Goal: Task Accomplishment & Management: Manage account settings

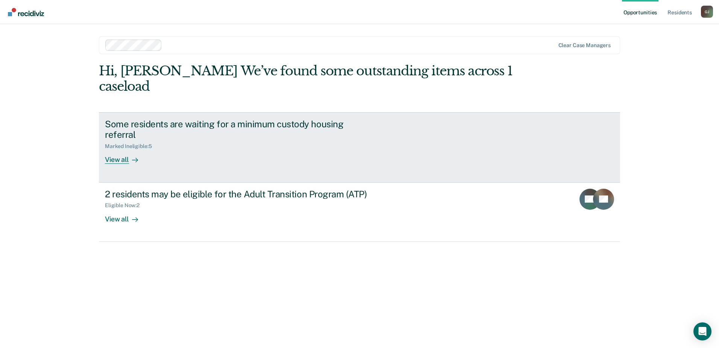
click at [120, 160] on div "View all" at bounding box center [126, 156] width 42 height 15
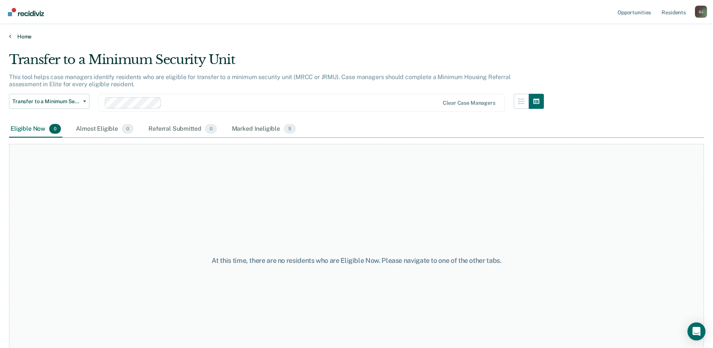
click at [11, 36] on icon at bounding box center [10, 36] width 2 height 6
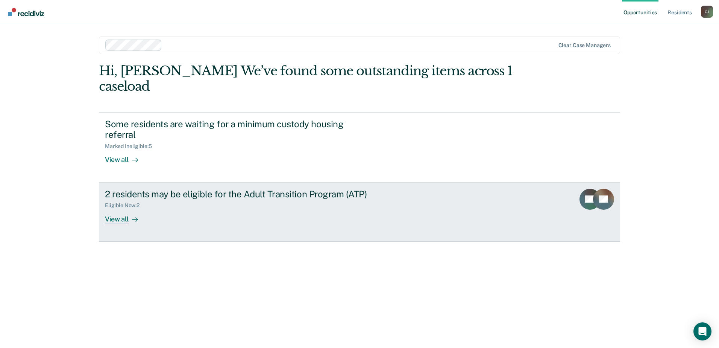
click at [120, 220] on div "View all" at bounding box center [126, 215] width 42 height 15
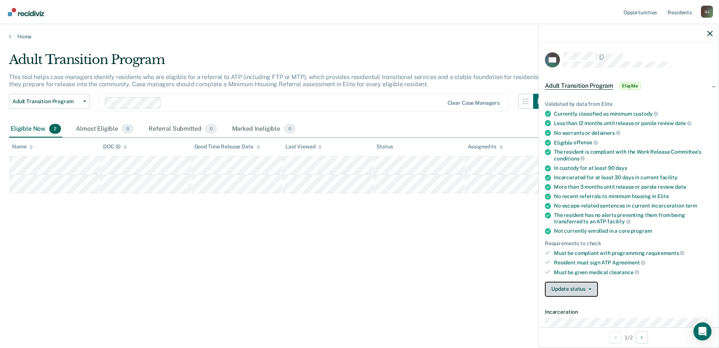
click at [594, 289] on button "Update status" at bounding box center [571, 288] width 53 height 15
click at [585, 321] on button "Mark Ineligible" at bounding box center [585, 319] width 81 height 12
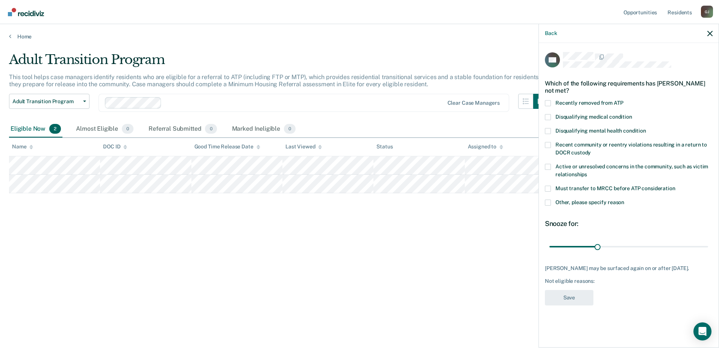
click at [549, 199] on span at bounding box center [548, 202] width 6 height 6
click at [624, 199] on input "Other, please specify reason" at bounding box center [624, 199] width 0 height 0
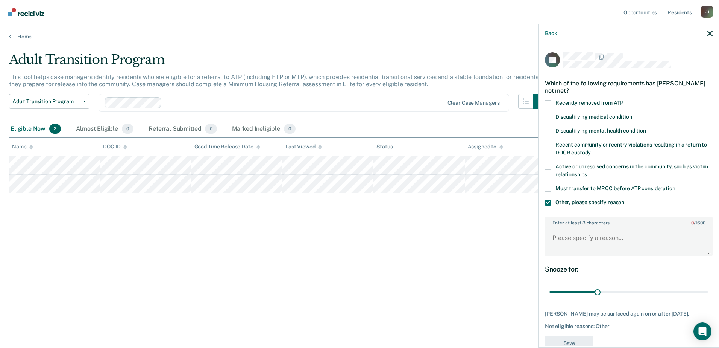
scroll to position [18, 0]
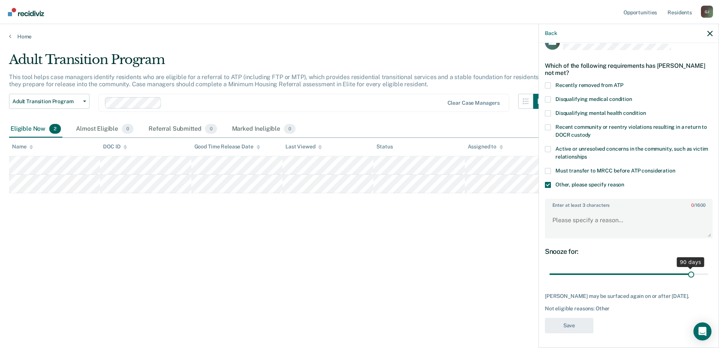
drag, startPoint x: 595, startPoint y: 273, endPoint x: 687, endPoint y: 273, distance: 91.4
type input "90"
click at [687, 273] on input "range" at bounding box center [628, 273] width 159 height 13
click at [575, 221] on textarea "Enter at least 3 characters 0 / 1600" at bounding box center [629, 223] width 166 height 28
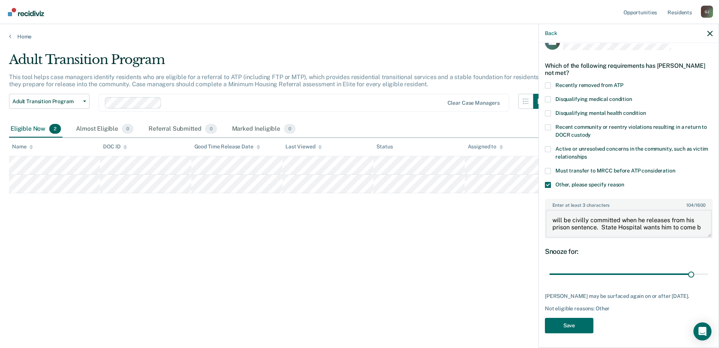
scroll to position [1, 0]
type textarea "will be civilly committed when he releases from his prison sentence. State Hosp…"
click at [575, 324] on button "Save" at bounding box center [569, 324] width 49 height 15
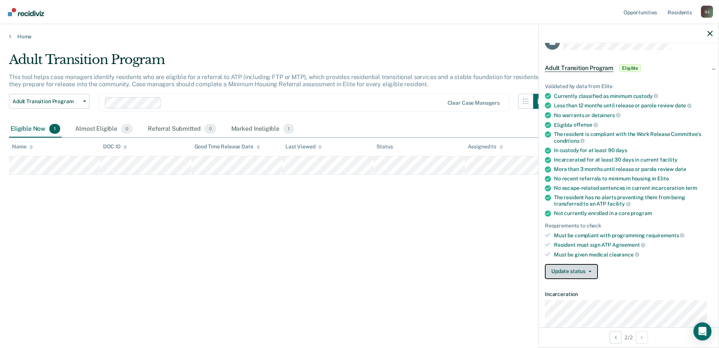
click at [591, 272] on button "Update status" at bounding box center [571, 271] width 53 height 15
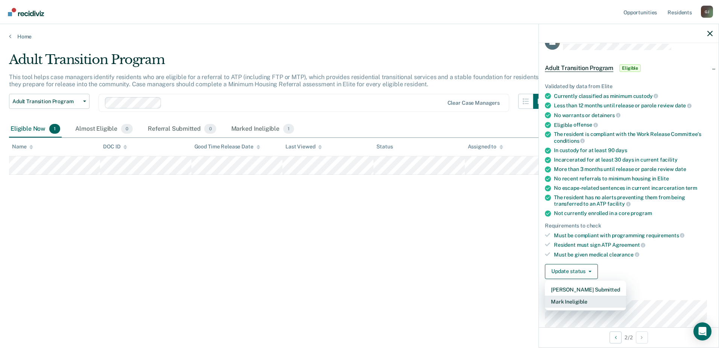
click at [585, 301] on button "Mark Ineligible" at bounding box center [585, 301] width 81 height 12
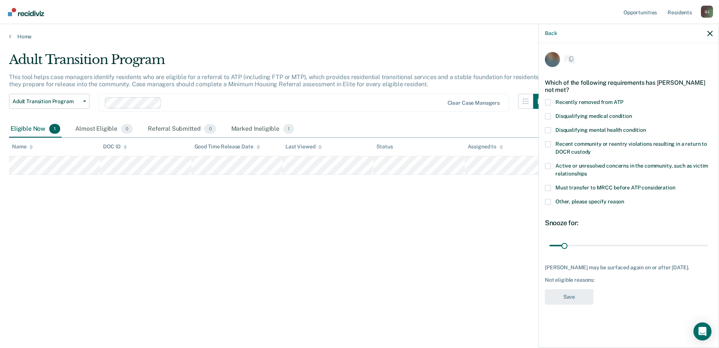
scroll to position [0, 0]
click at [548, 202] on span at bounding box center [548, 202] width 6 height 6
click at [624, 199] on input "Other, please specify reason" at bounding box center [624, 199] width 0 height 0
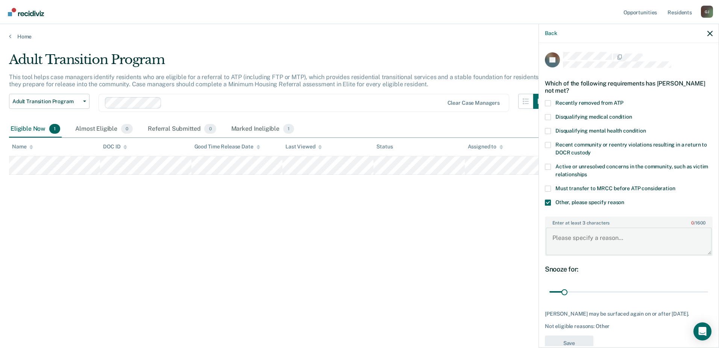
click at [582, 236] on textarea "Enter at least 3 characters 0 / 1600" at bounding box center [629, 241] width 166 height 28
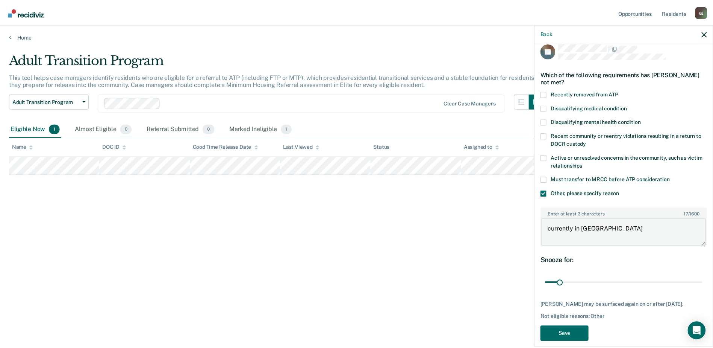
scroll to position [24, 0]
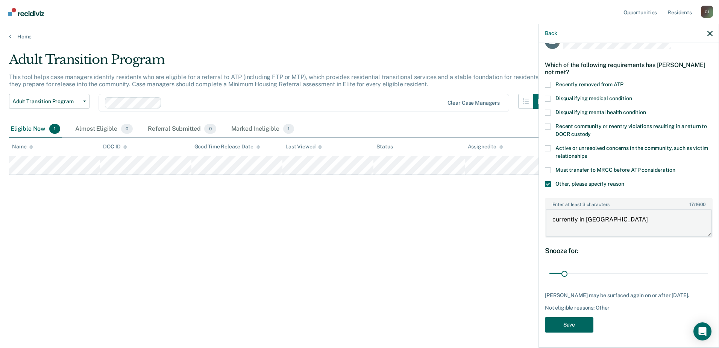
type textarea "currently in [GEOGRAPHIC_DATA]"
click at [564, 323] on button "Save" at bounding box center [569, 324] width 49 height 15
